Goal: Task Accomplishment & Management: Manage account settings

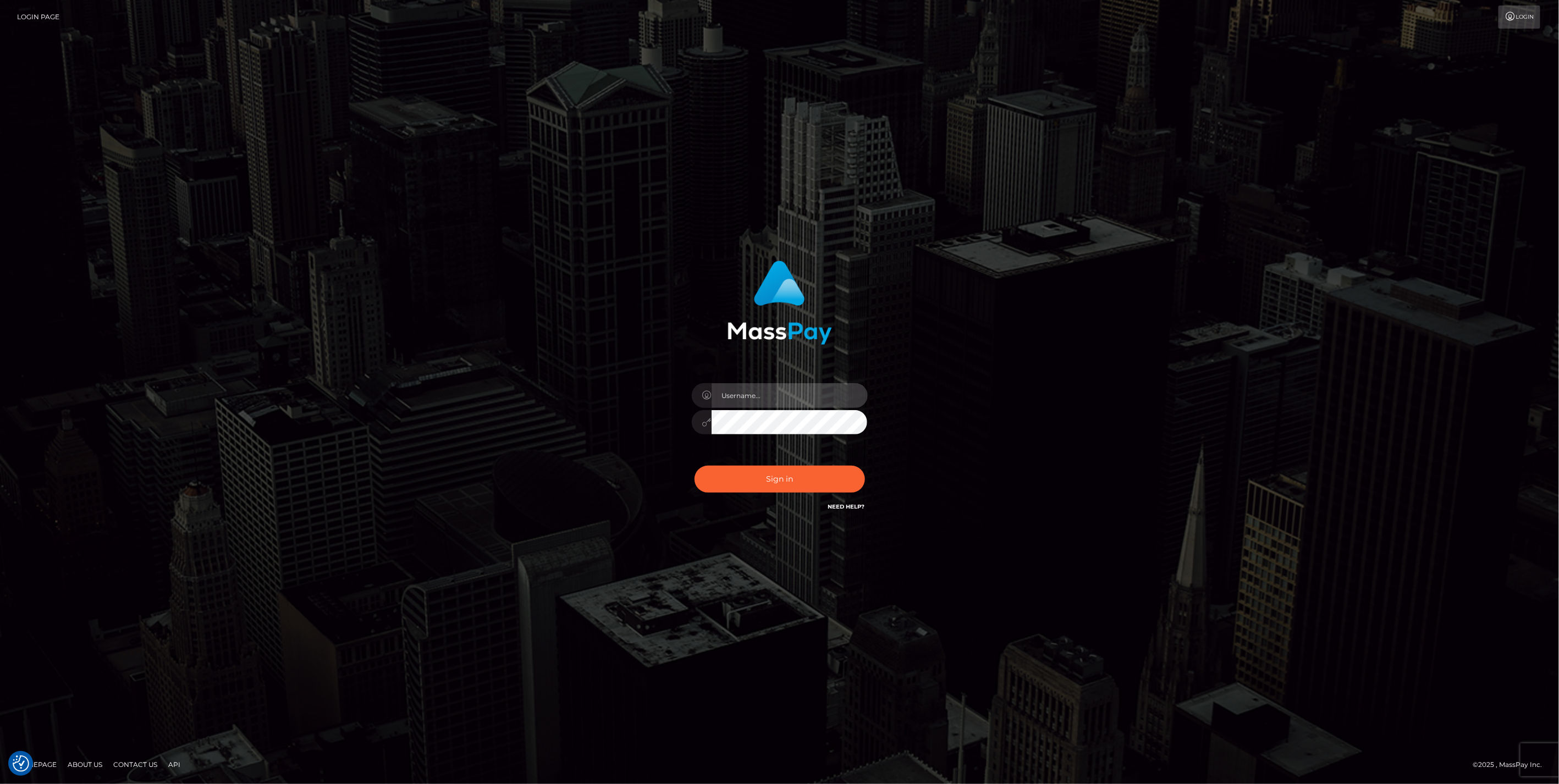
type input "jlo"
click at [792, 477] on button "Sign in" at bounding box center [780, 479] width 171 height 27
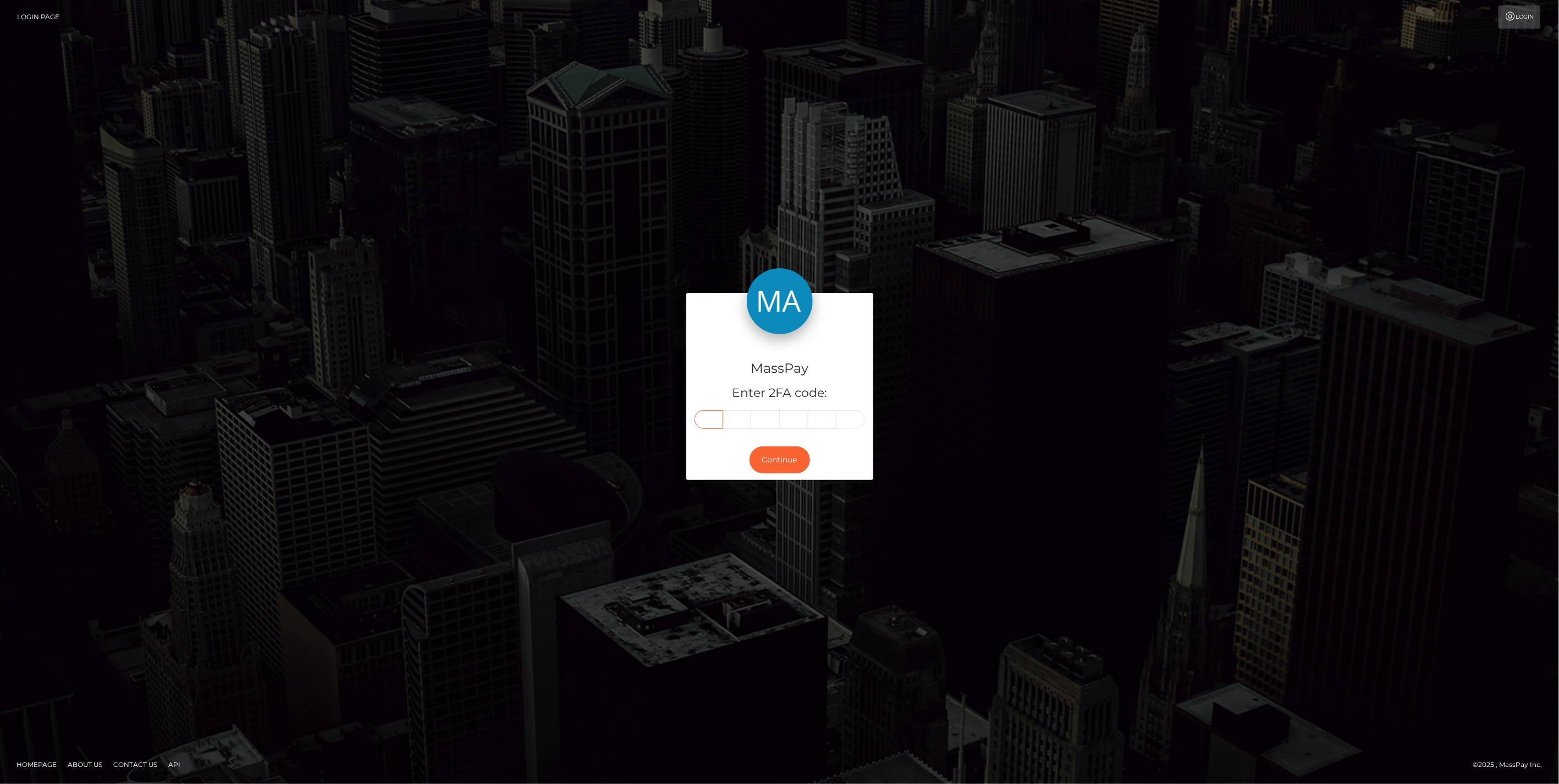
paste input "0"
type input "0"
type input "9"
type input "8"
type input "5"
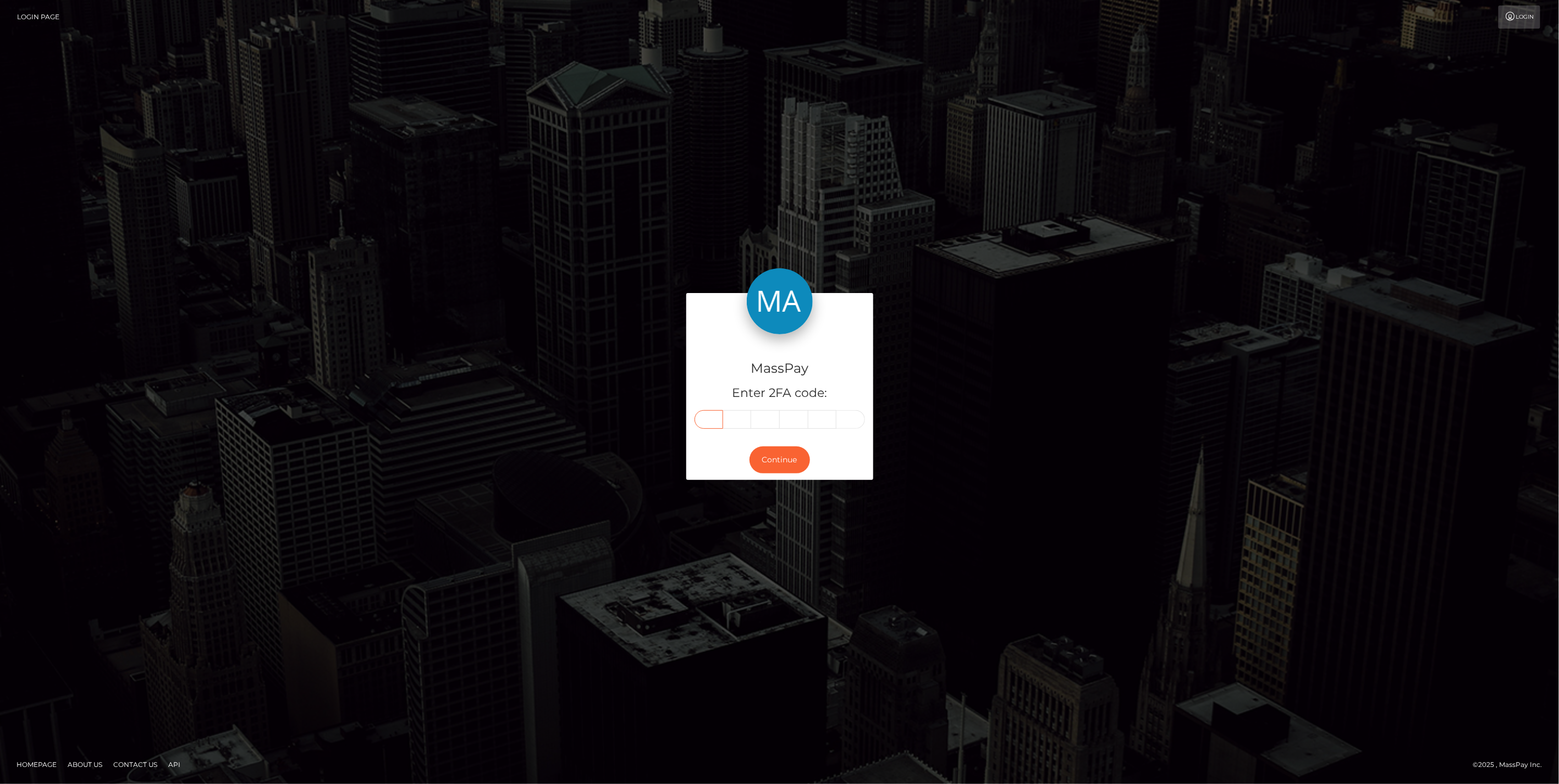
type input "2"
type input "3"
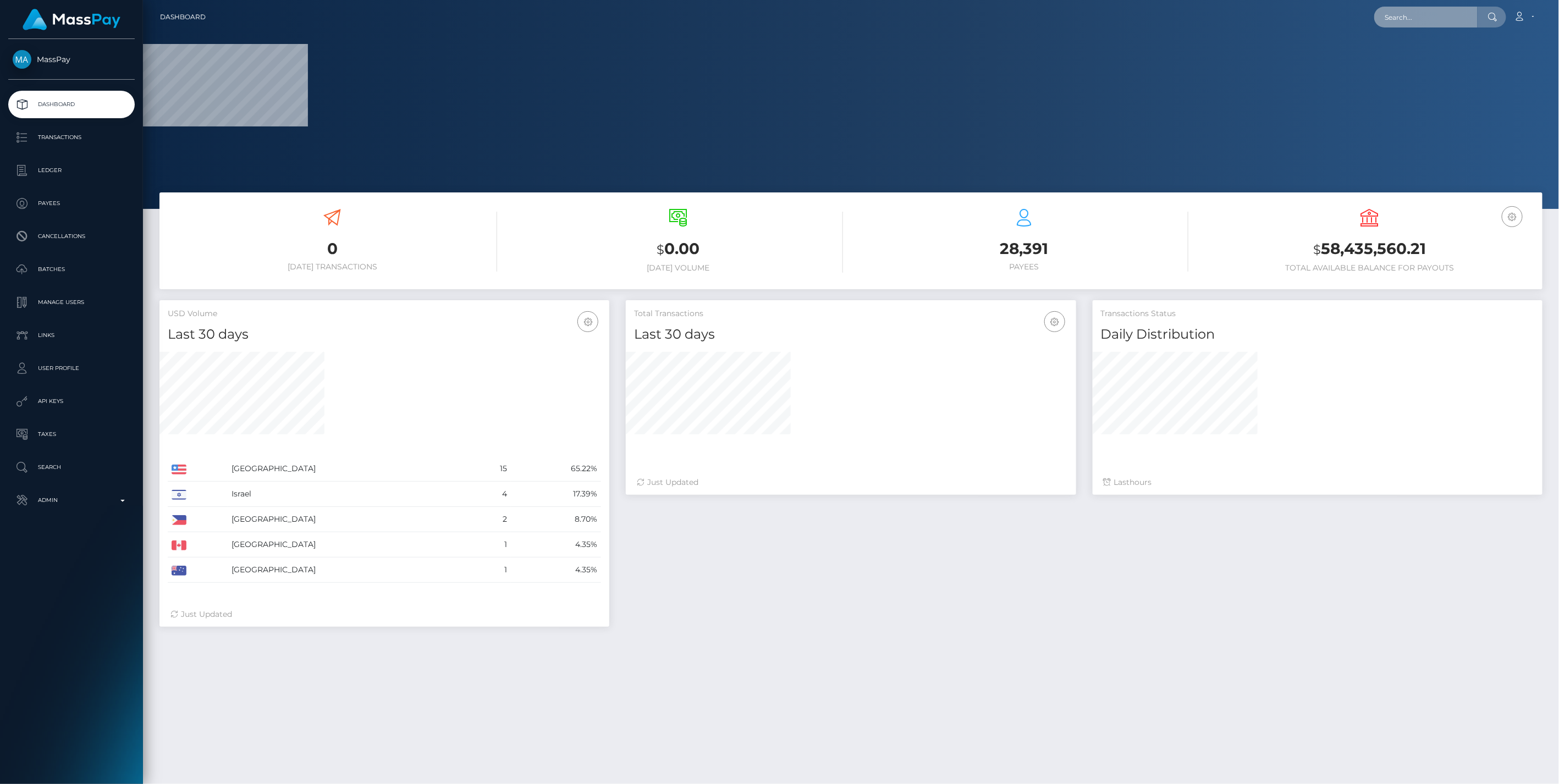
click at [1394, 23] on input "text" at bounding box center [1427, 17] width 104 height 21
paste input "098523"
type input "098523"
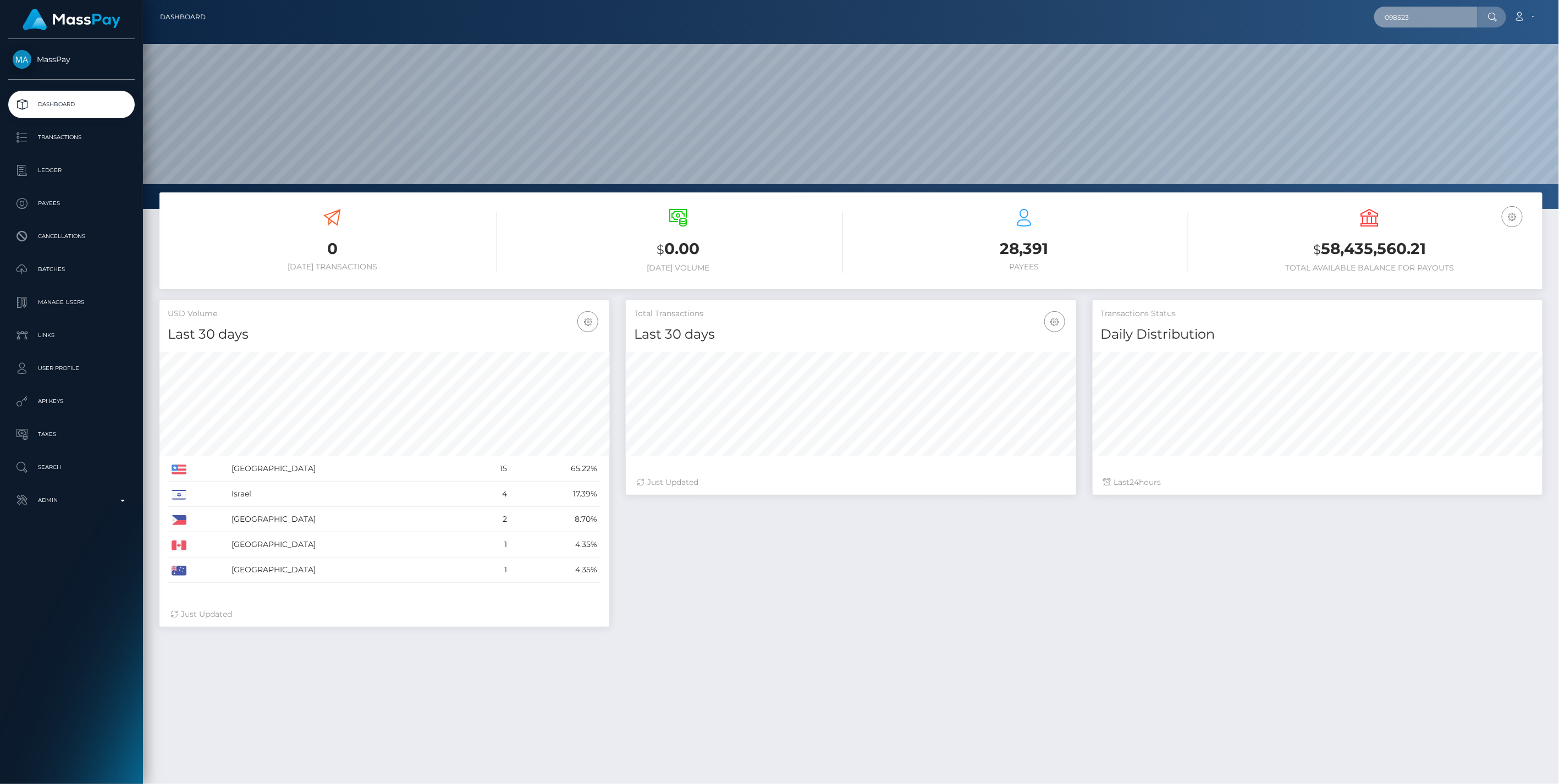
scroll to position [195, 449]
drag, startPoint x: 1425, startPoint y: 13, endPoint x: 1285, endPoint y: 19, distance: 140.1
click at [1285, 19] on div "098523 Loading... Loading... Account Edit Profile Logout" at bounding box center [878, 17] width 1328 height 23
click at [1423, 20] on input "text" at bounding box center [1427, 17] width 104 height 21
paste input "db290b07-900a-11f0-bd85-0694aced620b"
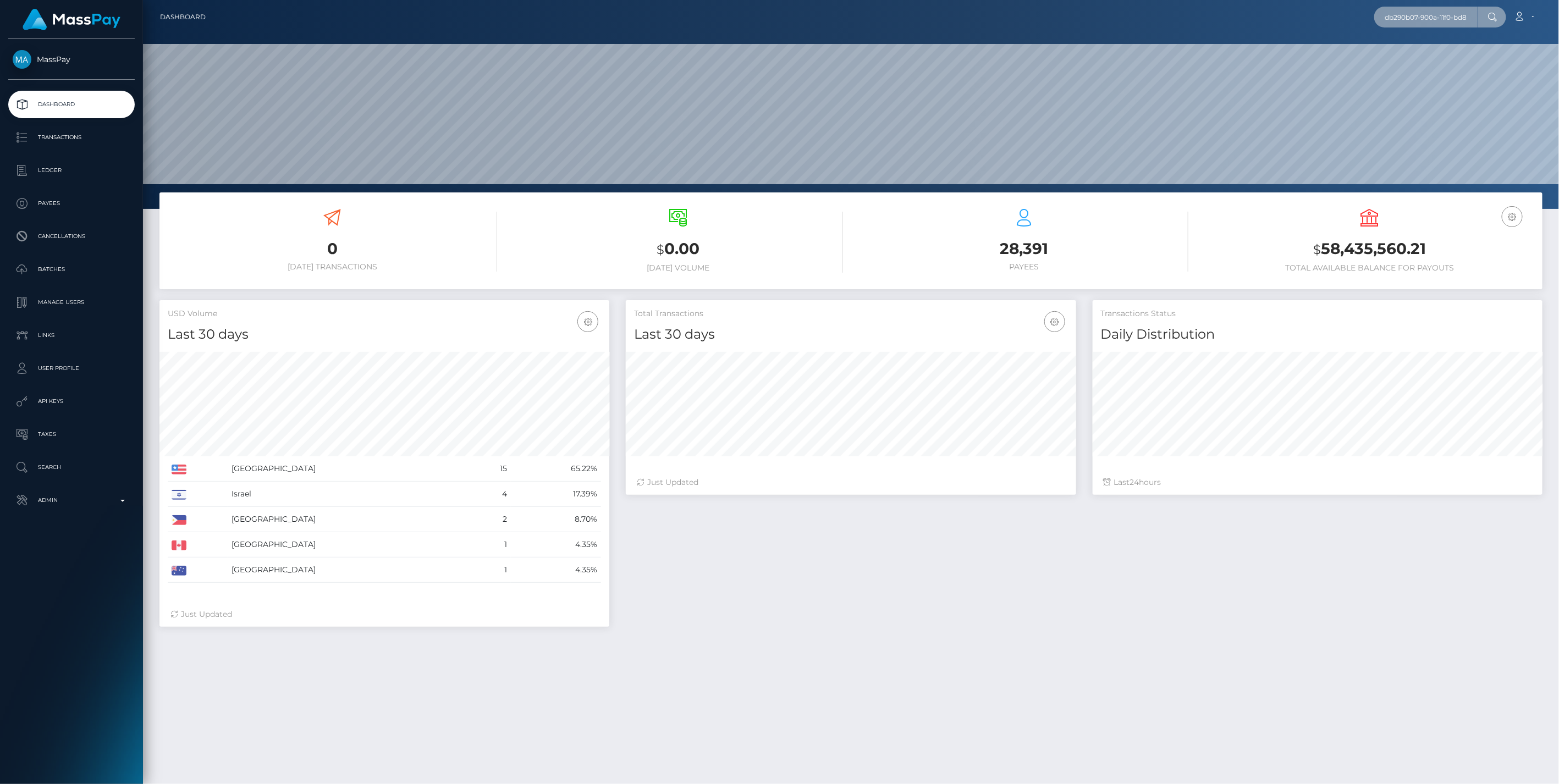
scroll to position [0, 54]
type input "db290b07-900a-11f0-bd85-0694aced620b"
click at [1404, 58] on link "MUHAMMED SAID KAYA (Unlockt.me - )" at bounding box center [1492, 57] width 235 height 20
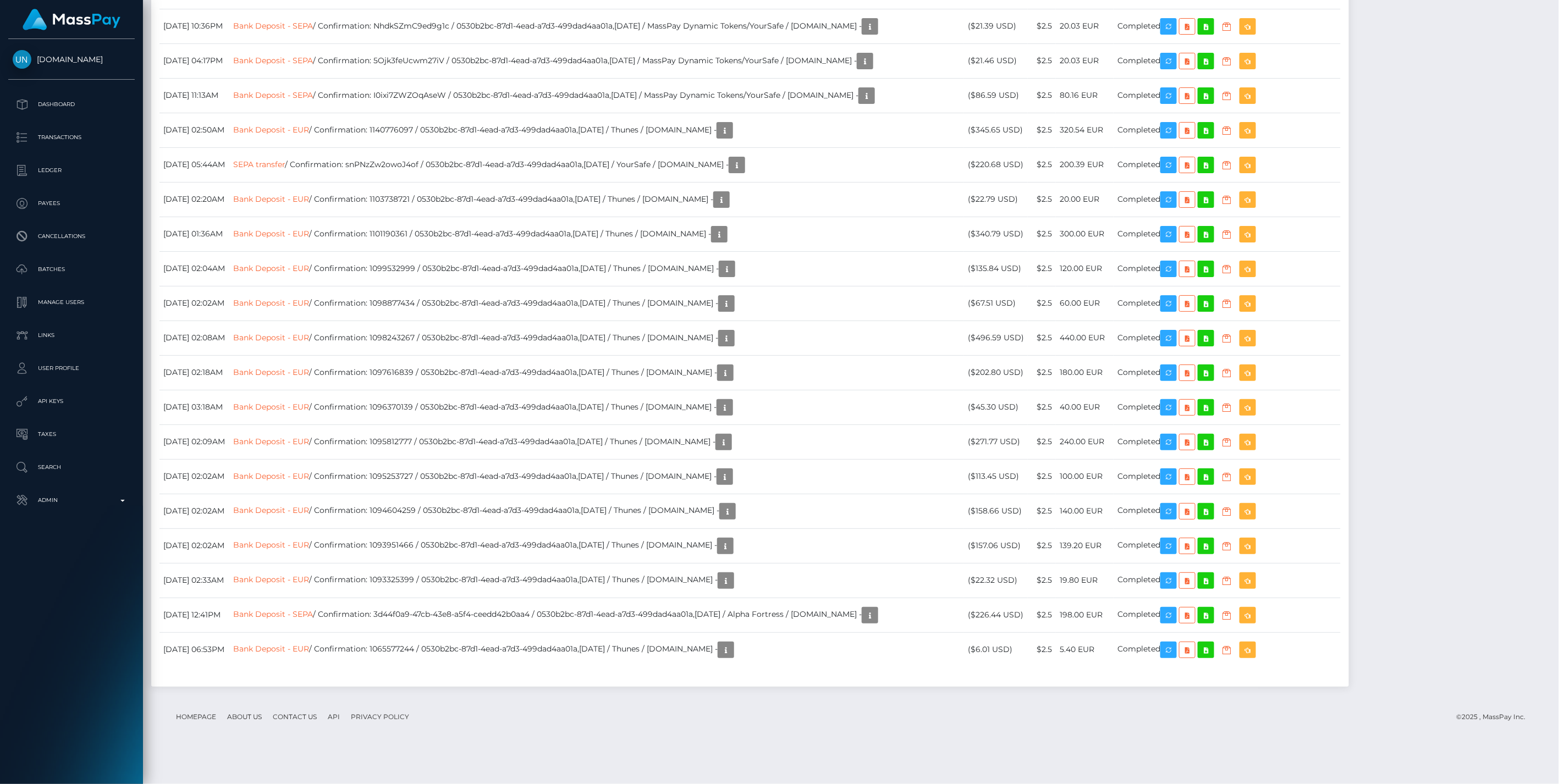
scroll to position [3260, 0]
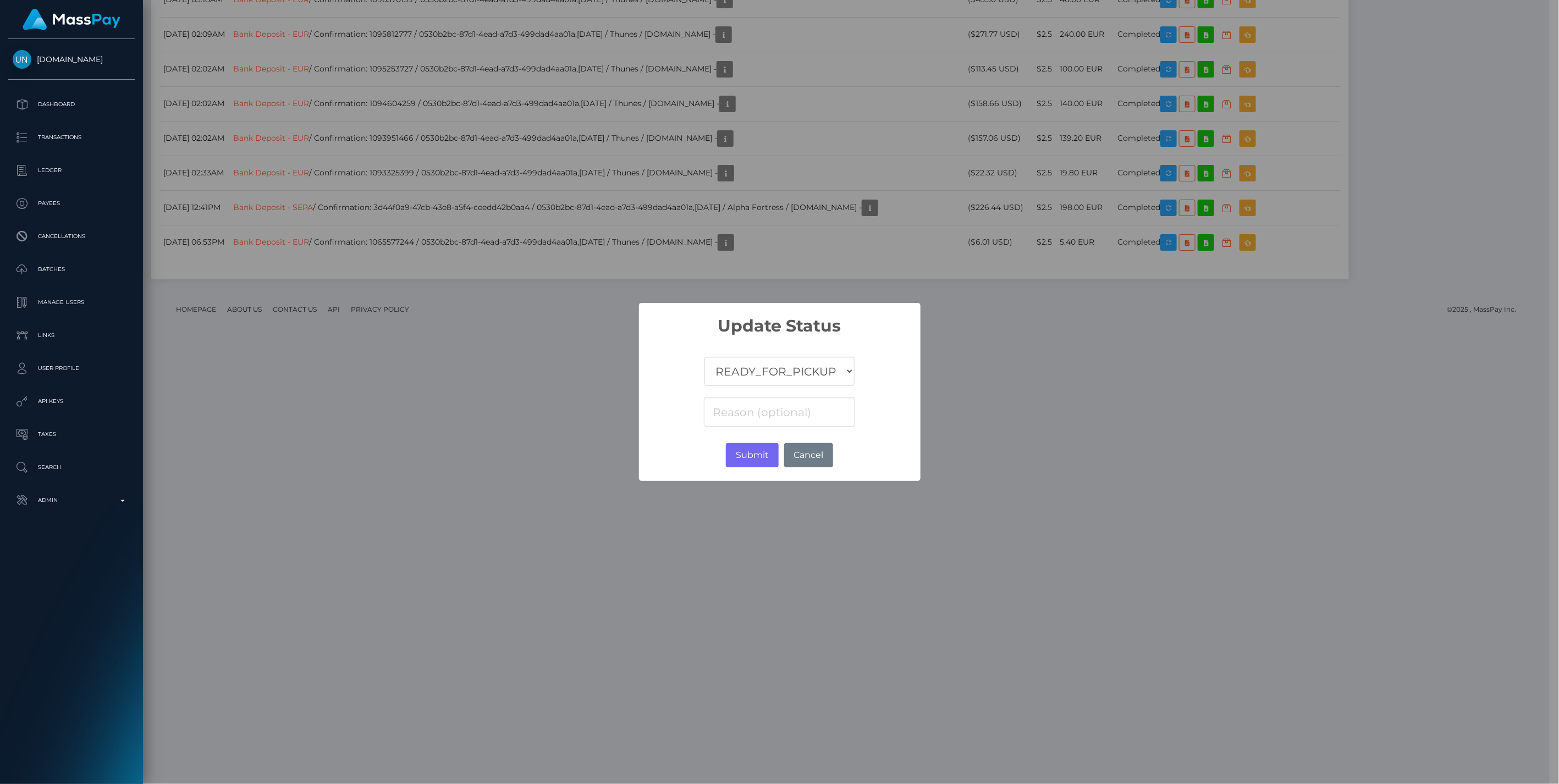
click at [738, 379] on select "COMPLETED CANCELLED READY_FOR_PICKUP PROCESSING" at bounding box center [780, 371] width 149 height 29
select select "CANCELLED"
click at [705, 357] on select "COMPLETED CANCELLED READY_FOR_PICKUP PROCESSING" at bounding box center [780, 371] width 149 height 29
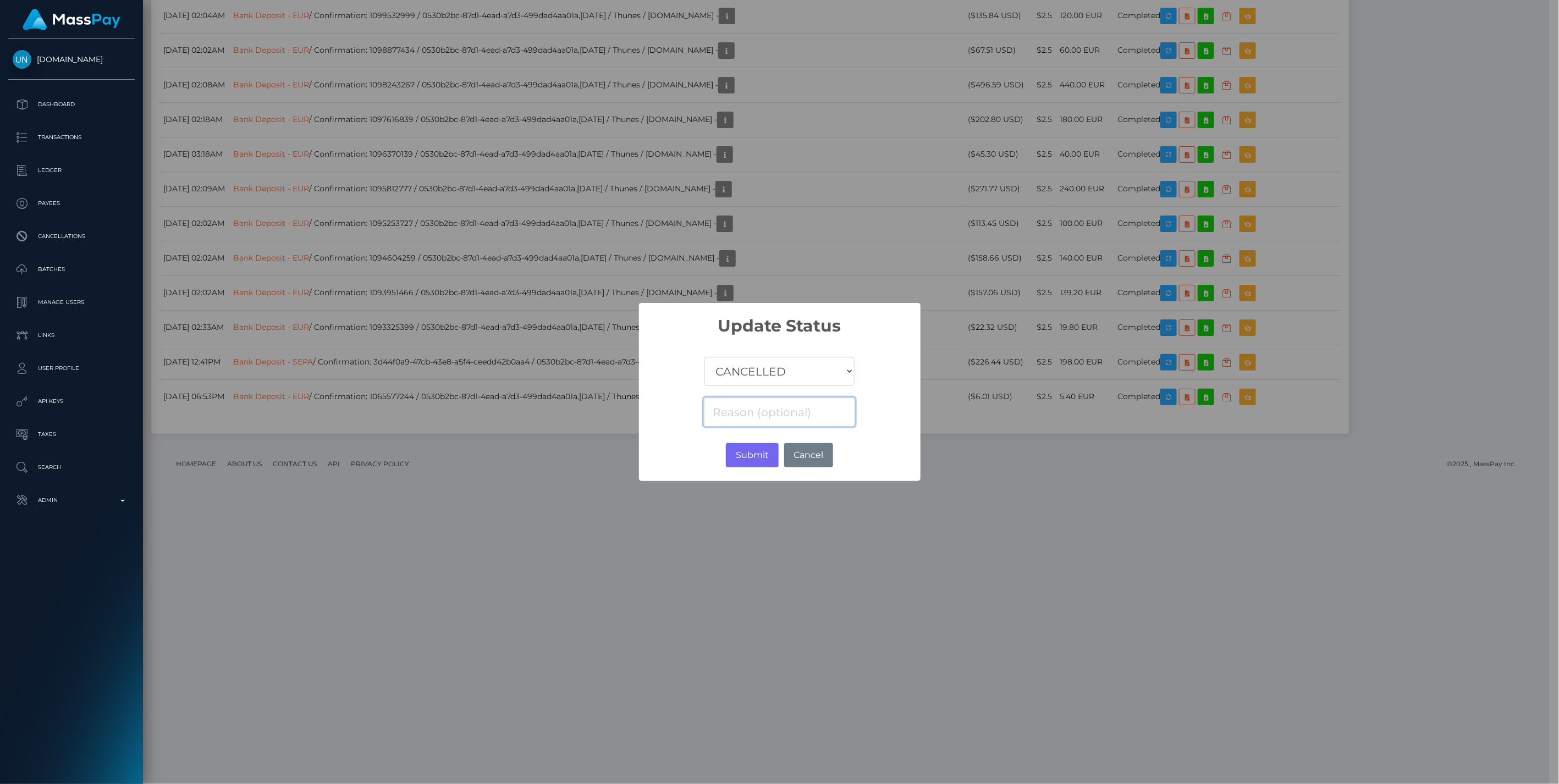
click at [783, 412] on input at bounding box center [780, 411] width 151 height 29
paste input "Credit entry refused by receiver,MP/U/0530b2bc-87d1-4ead-a7d3-499dad4aa01a2025-…"
type input "Credit entry refused by receiver,MP/U/0530b2bc-87d1-4ead-a7d3-499dad4aa01a2025-…"
click at [750, 457] on button "Submit" at bounding box center [753, 455] width 52 height 24
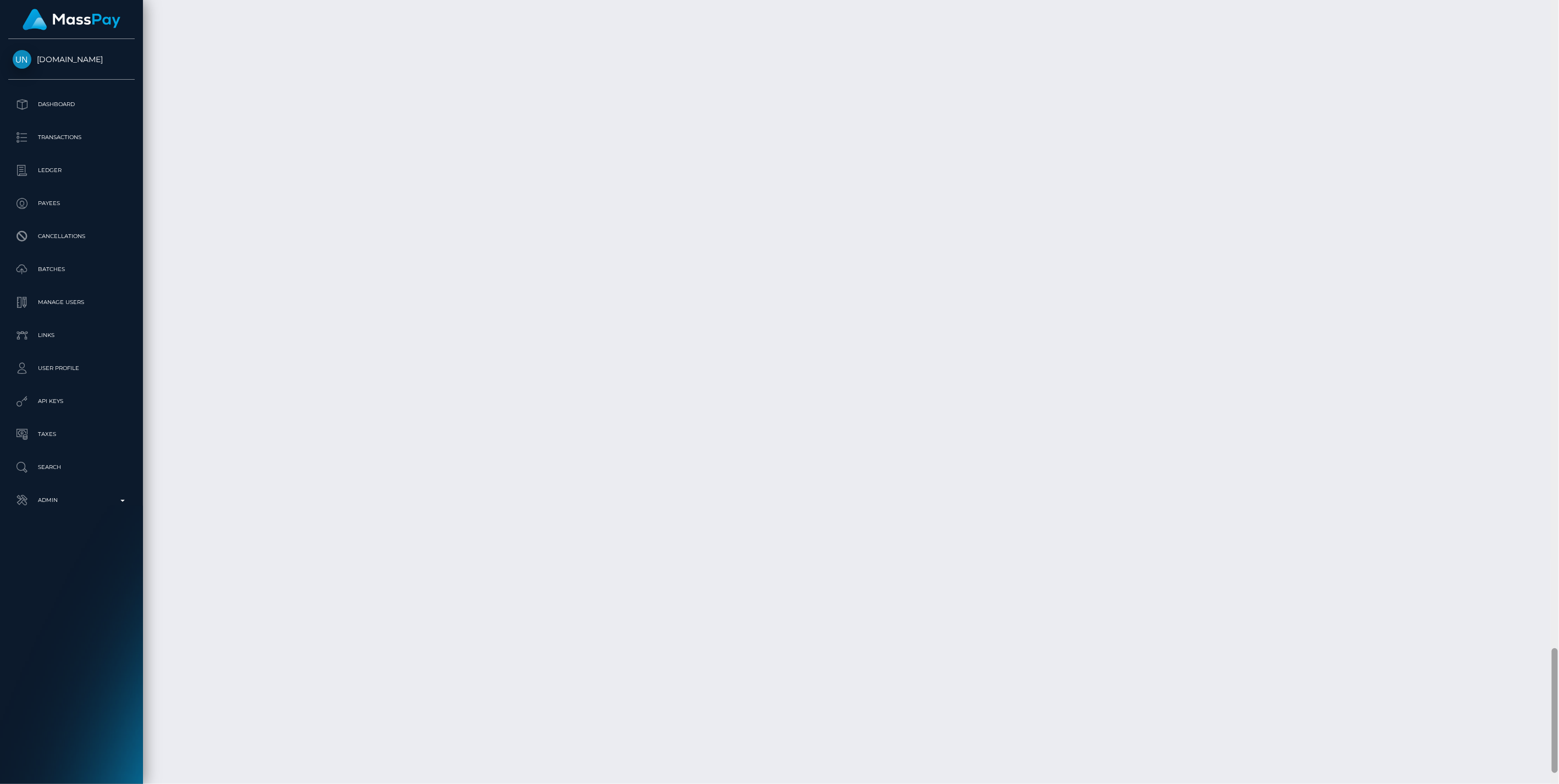
scroll to position [132, 449]
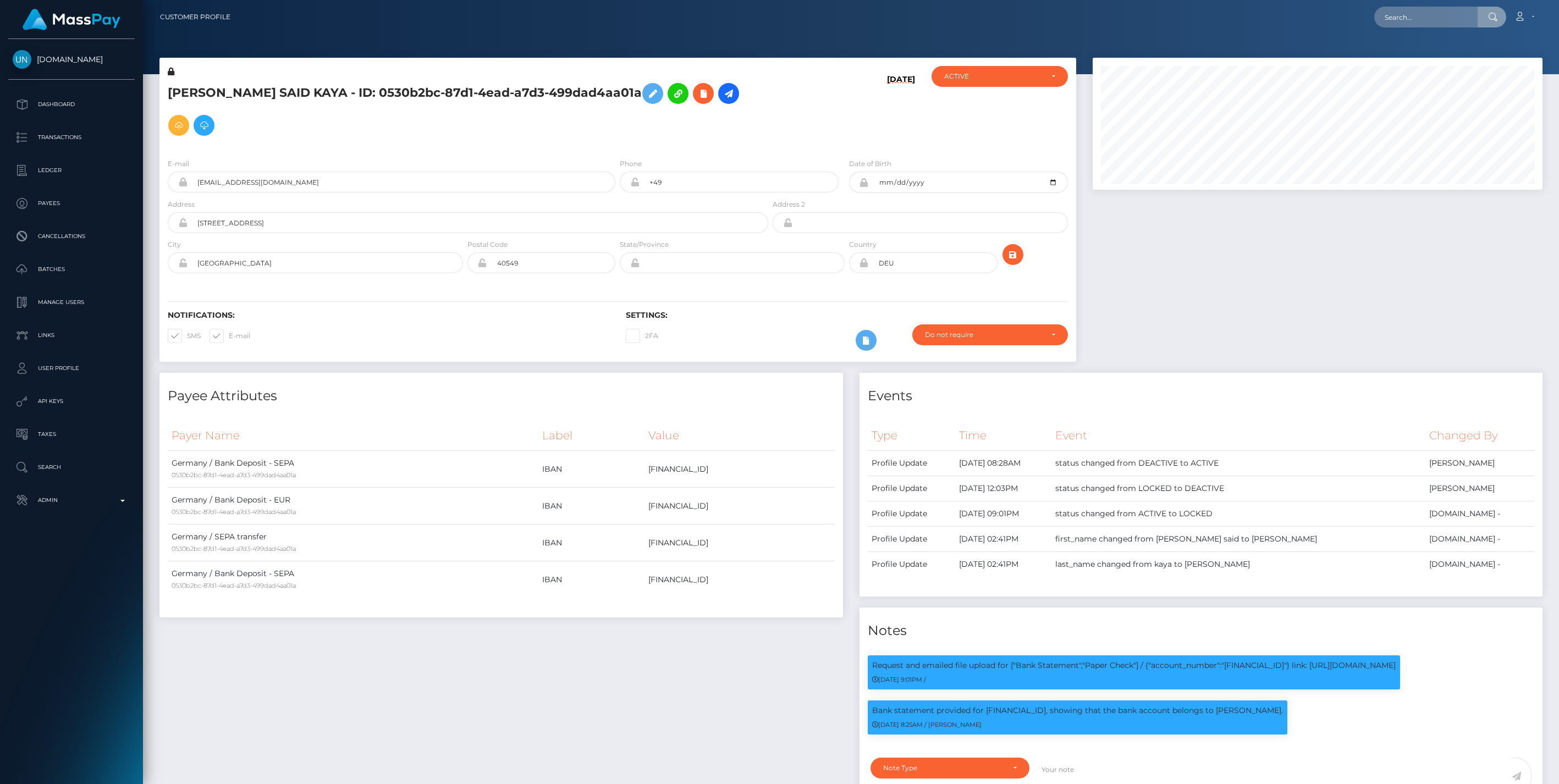
click at [1412, 15] on input "text" at bounding box center [1427, 17] width 104 height 21
type input "283ff33c-8ee2-11f0-bd85-0694aced620b"
click at [1400, 54] on link "CLÉMENT VALÉRY LE MERRER (Unlockt.me - )" at bounding box center [1482, 57] width 214 height 20
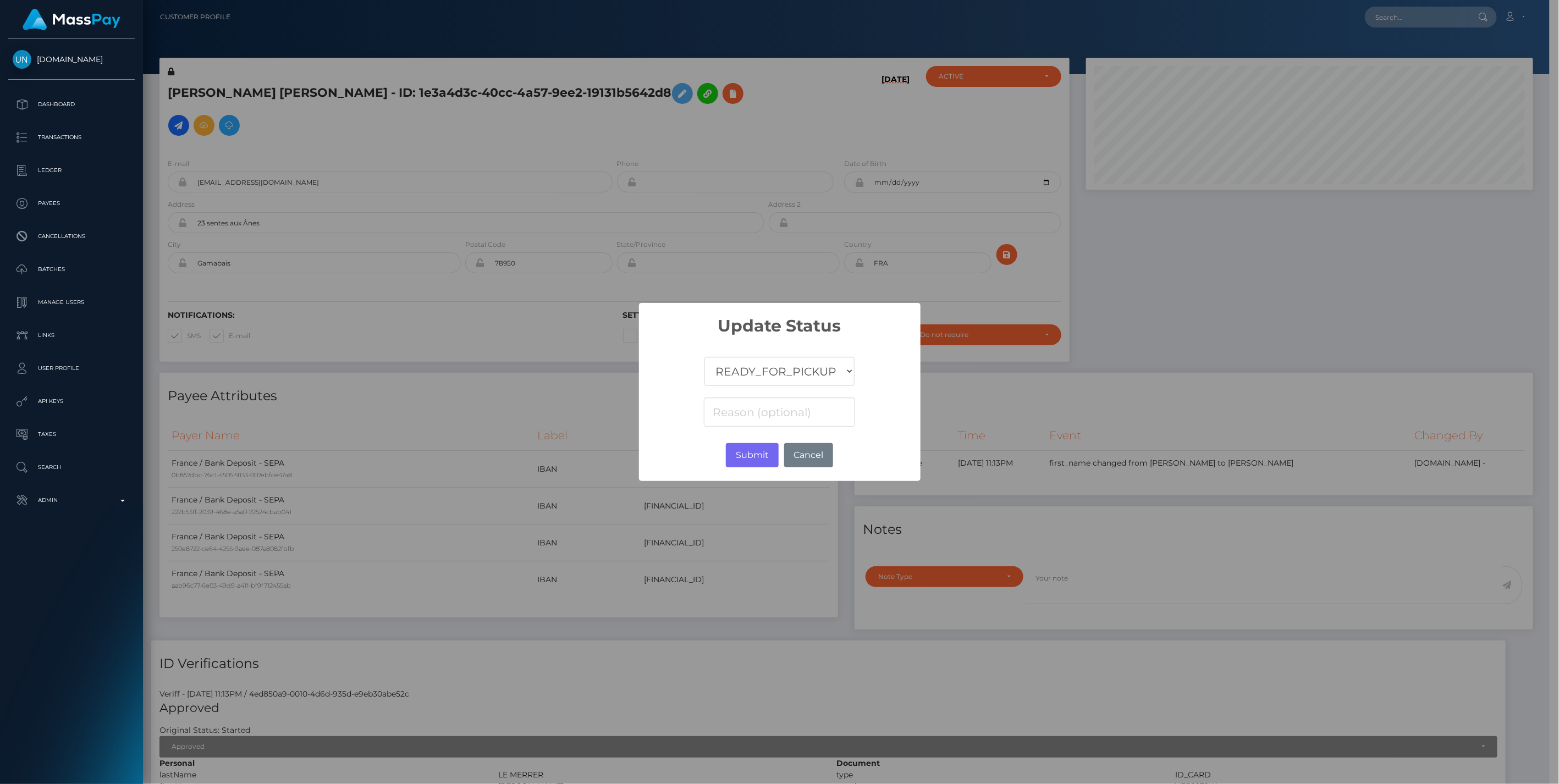
scroll to position [132, 447]
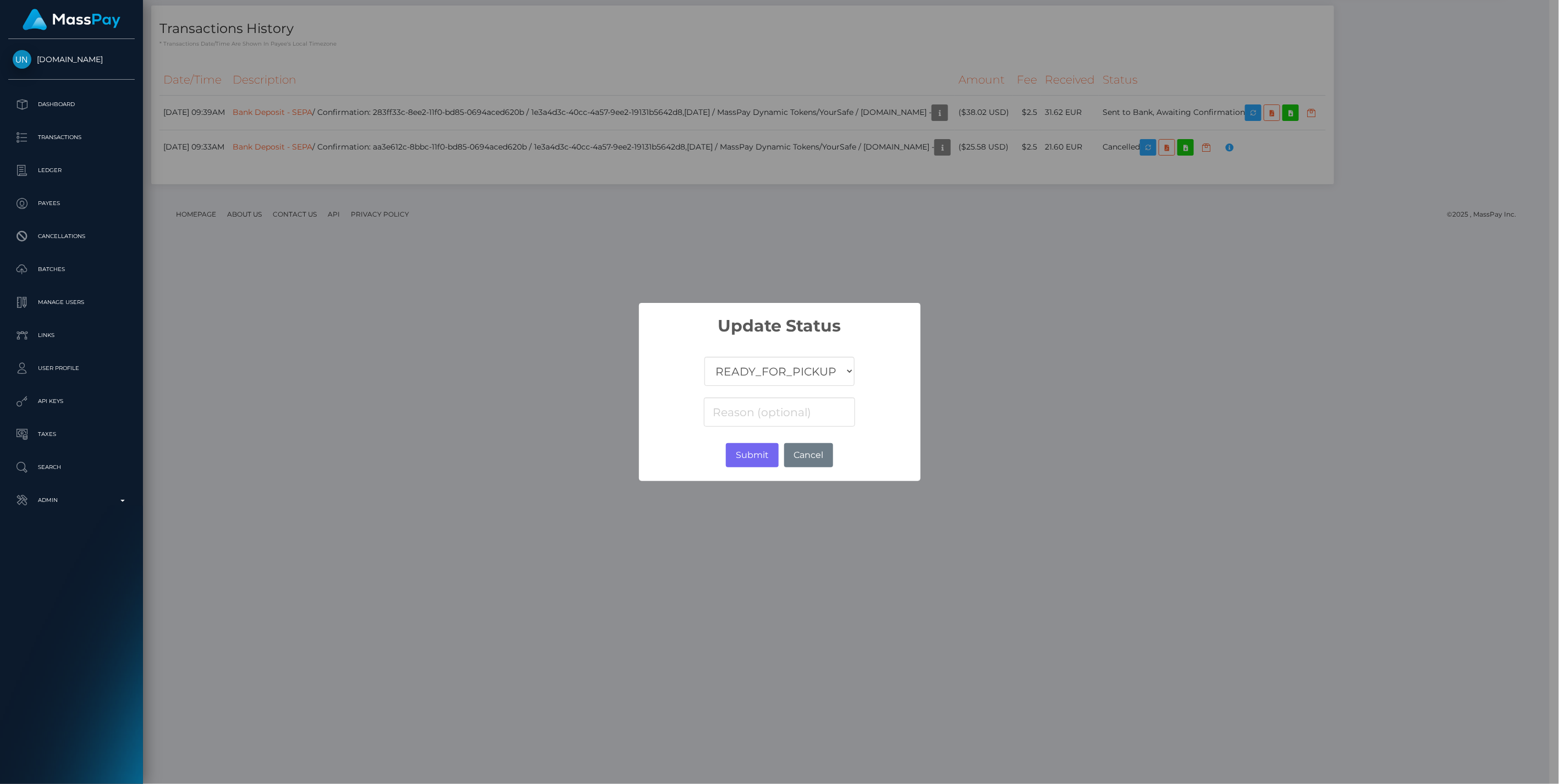
select select "CANCELLED"
click at [705, 357] on select "COMPLETED CANCELLED READY_FOR_PICKUP PROCESSING" at bounding box center [780, 371] width 149 height 29
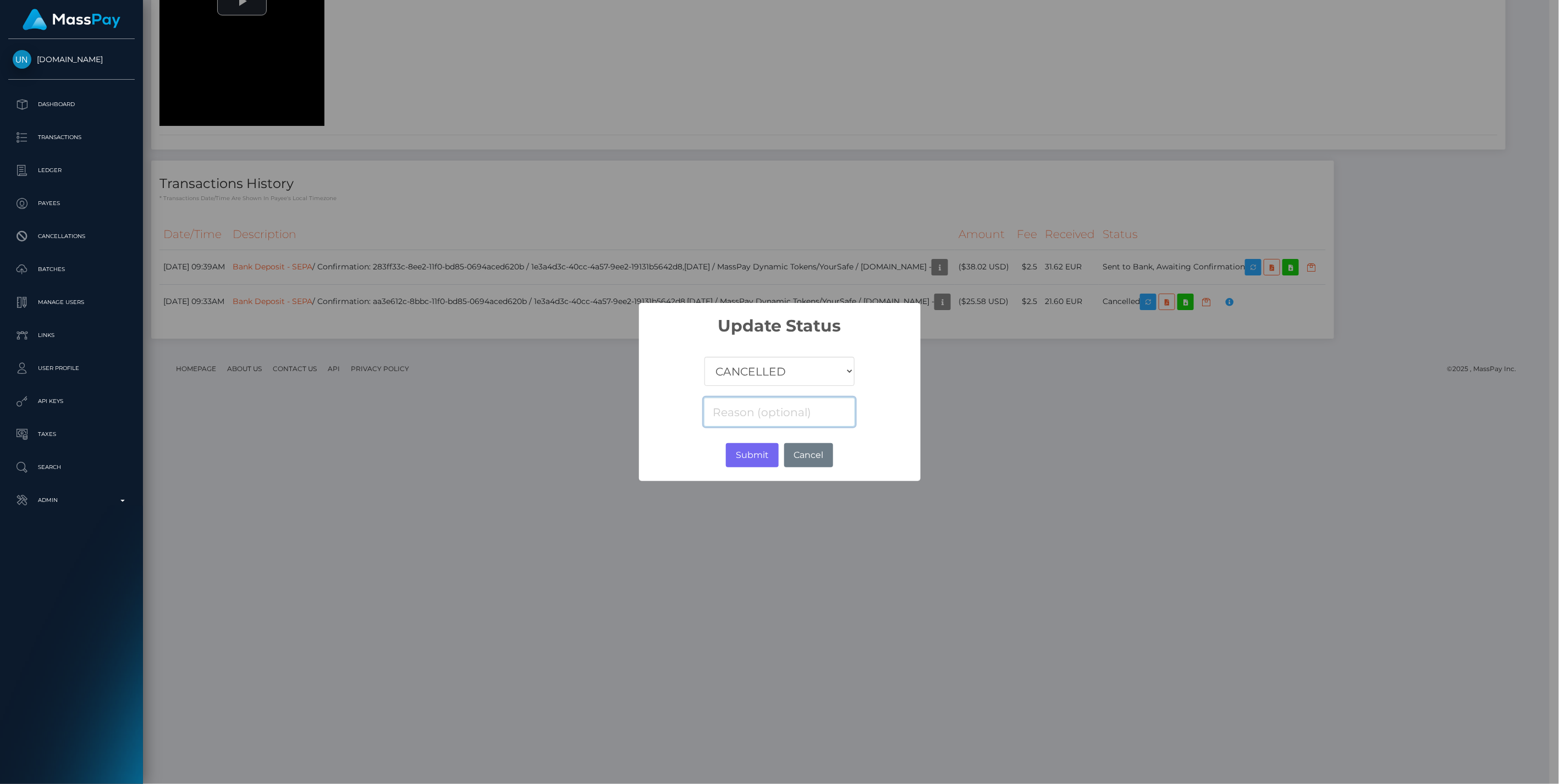
click at [750, 402] on input at bounding box center [780, 411] width 151 height 29
paste input "We were unable to process your deposit"
drag, startPoint x: 838, startPoint y: 414, endPoint x: 907, endPoint y: 407, distance: 69.4
click at [907, 407] on div "COMPLETED CANCELLED READY_FOR_PICKUP PROCESSING We were unable to process your …" at bounding box center [780, 383] width 282 height 93
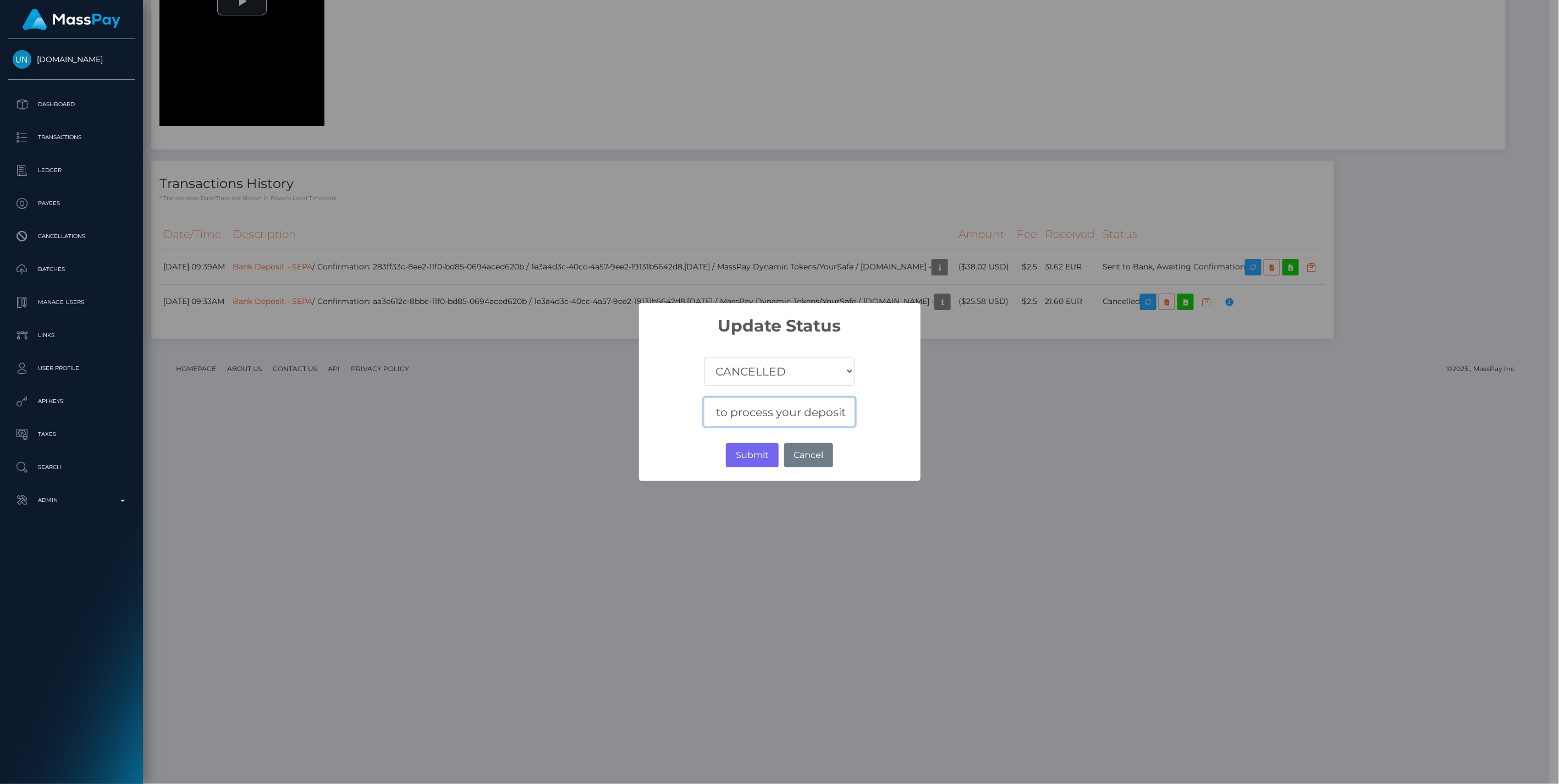
click at [853, 409] on input "We were unable to process your deposit." at bounding box center [780, 411] width 151 height 29
paste input "RI-d7b08b5c494540bf84942145bde44acc NOTPROVIDED CLEMENT VALERY LE MERRER MP/U/1…"
type input "We were unable to process your deposit. RI-d7b08b5c494540bf84942145bde44acc NOT…"
click at [753, 455] on button "Submit" at bounding box center [753, 455] width 52 height 24
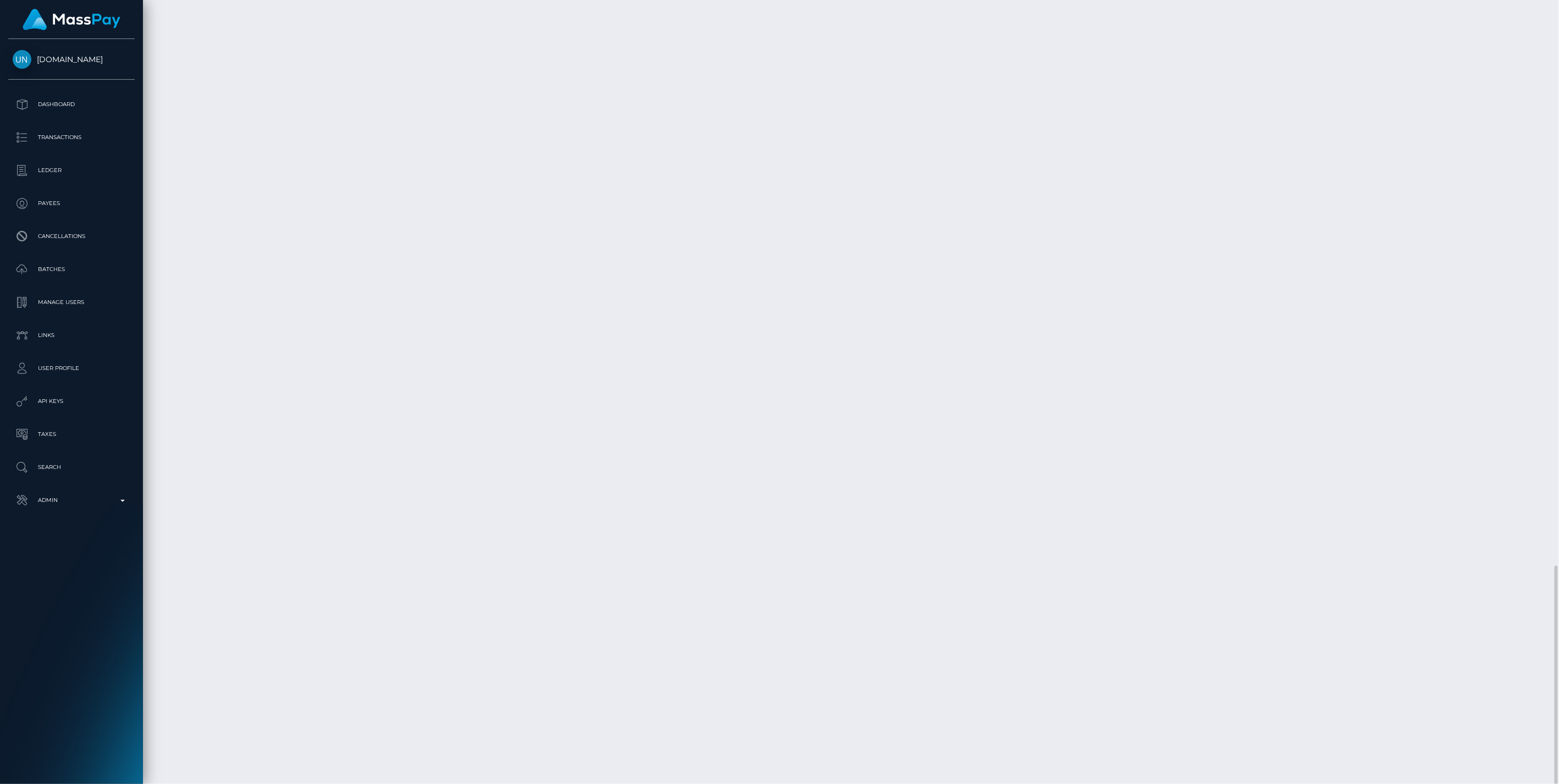
scroll to position [132, 449]
